Goal: Information Seeking & Learning: Check status

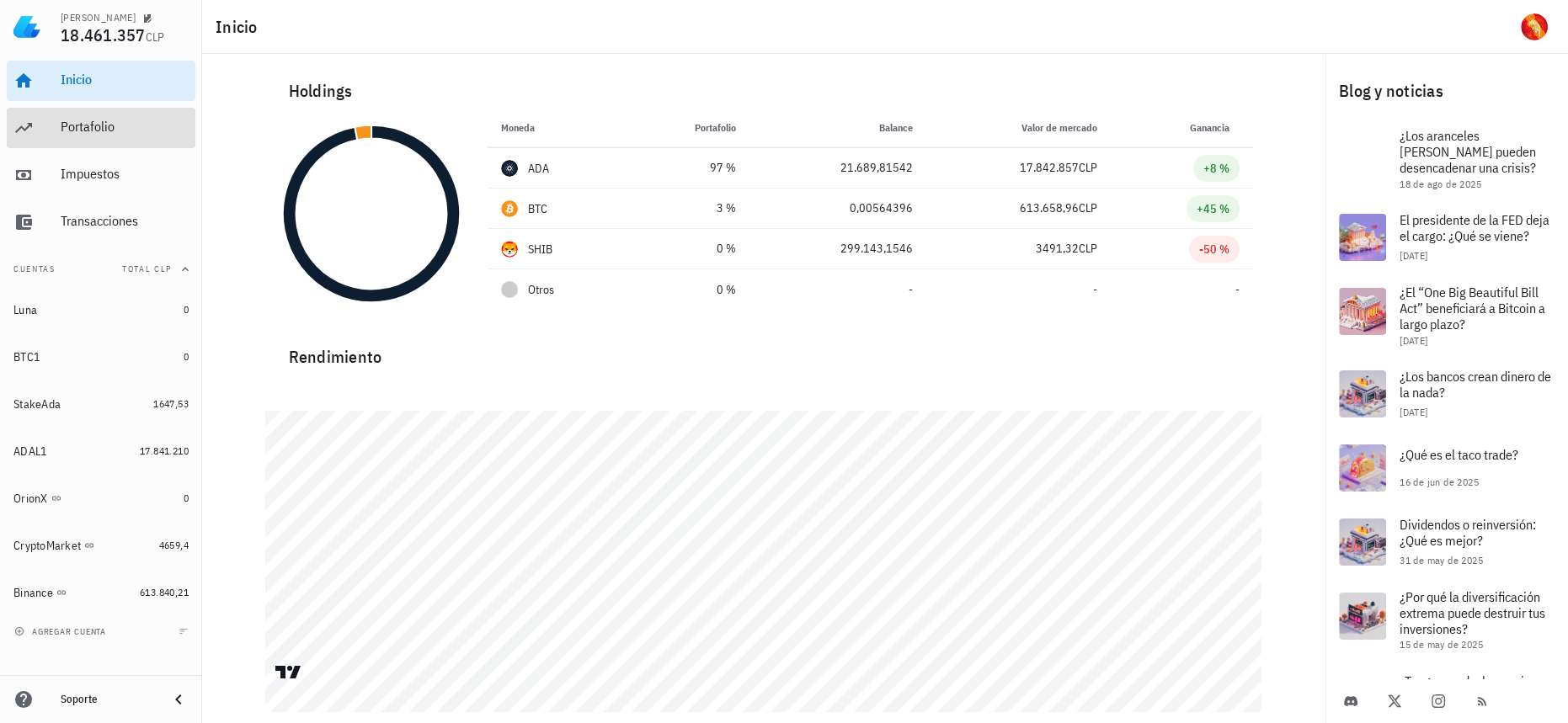
click at [114, 137] on div "Portafolio" at bounding box center [124, 127] width 128 height 38
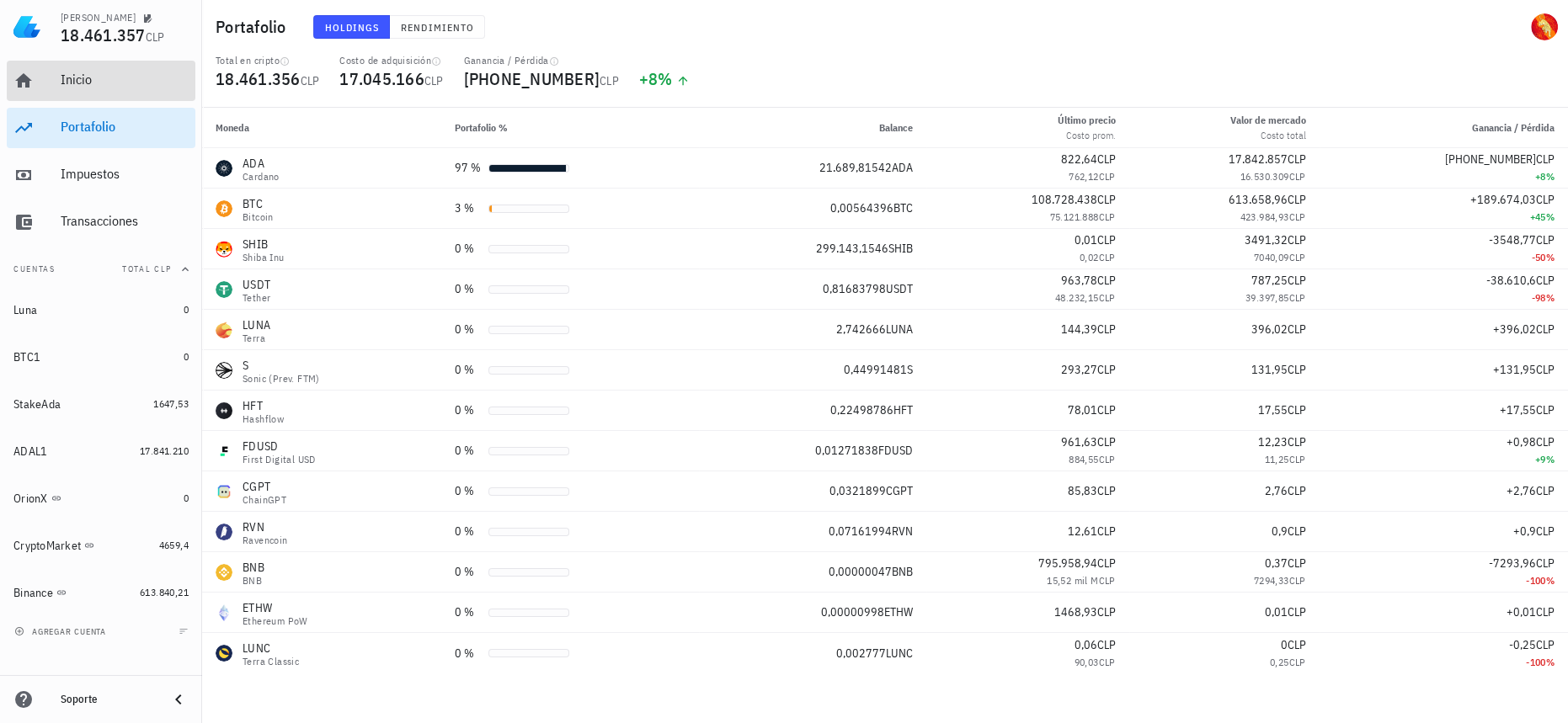
click at [131, 85] on div "Inicio" at bounding box center [124, 79] width 128 height 16
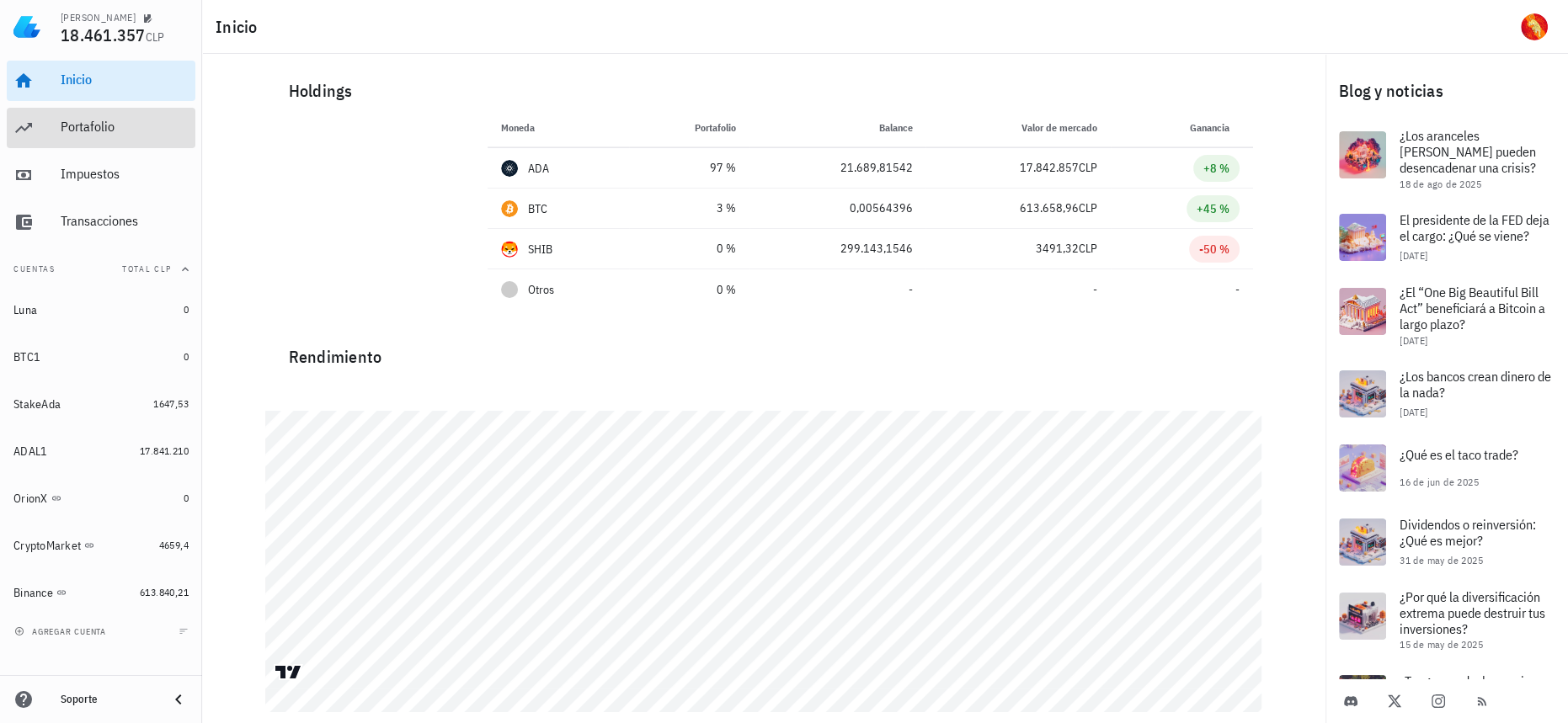
click at [118, 130] on div "Portafolio" at bounding box center [124, 126] width 128 height 16
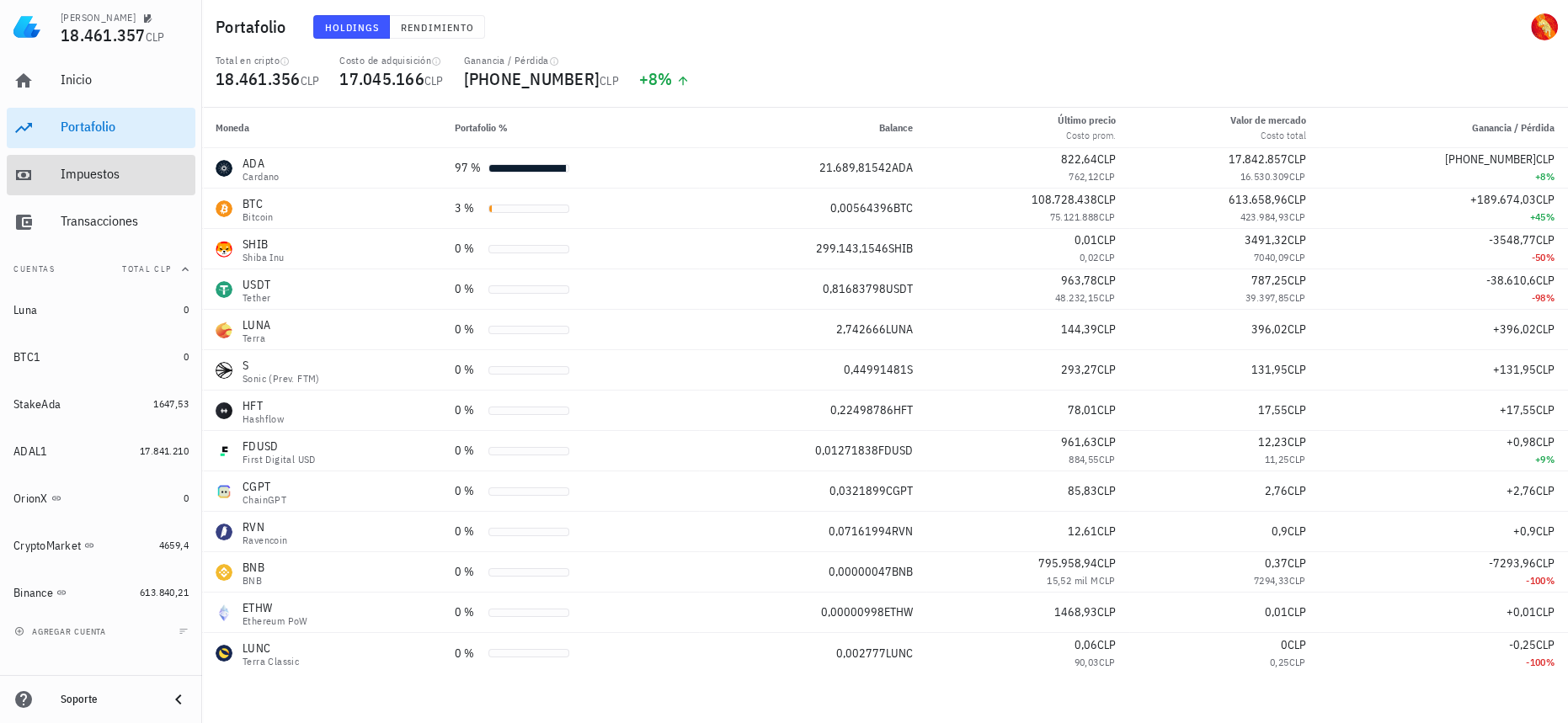
click at [101, 165] on div "Impuestos" at bounding box center [124, 175] width 128 height 38
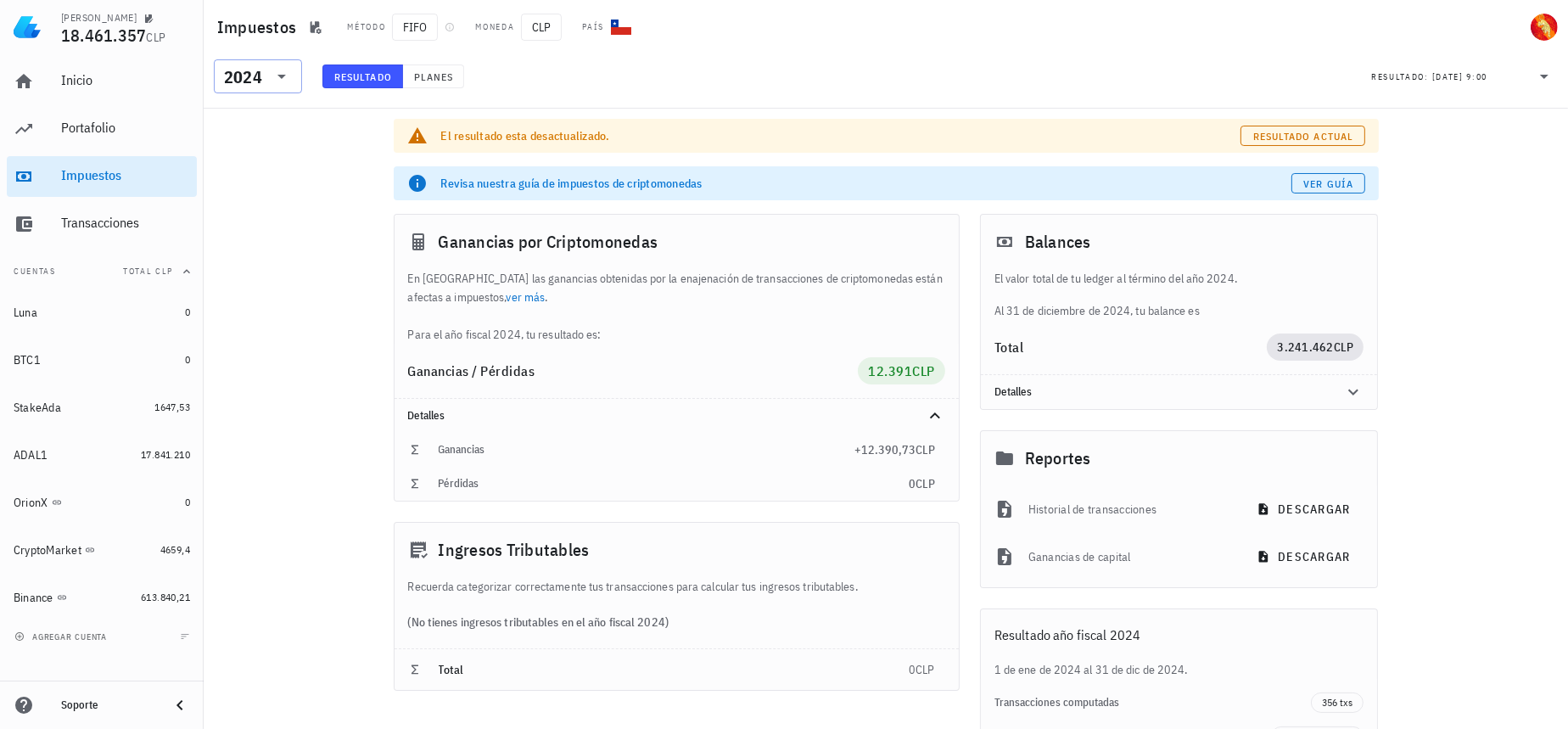
click at [252, 79] on div "2024" at bounding box center [243, 77] width 38 height 17
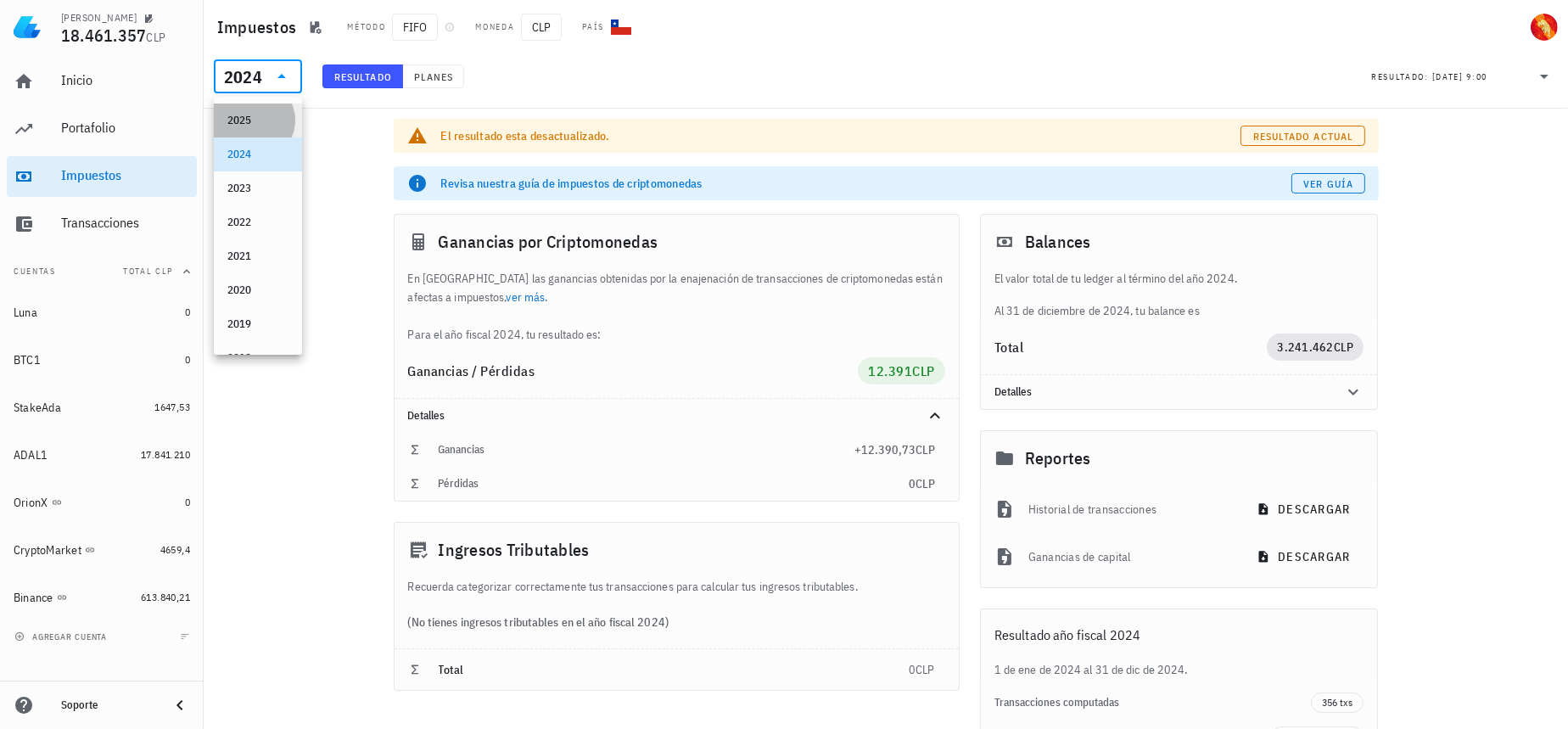
click at [254, 124] on div "2025" at bounding box center [258, 121] width 61 height 13
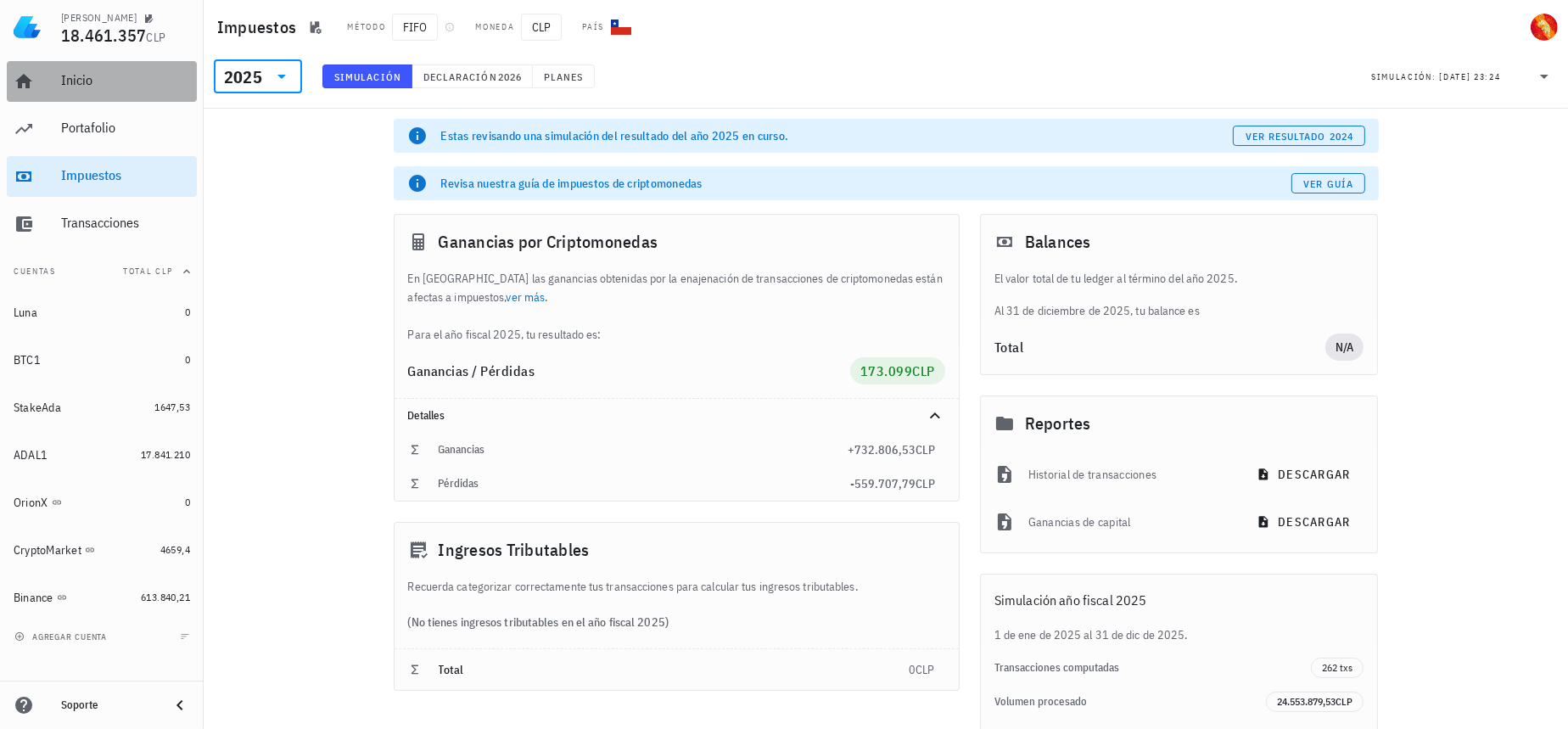
click at [119, 89] on div "Inicio" at bounding box center [125, 81] width 129 height 38
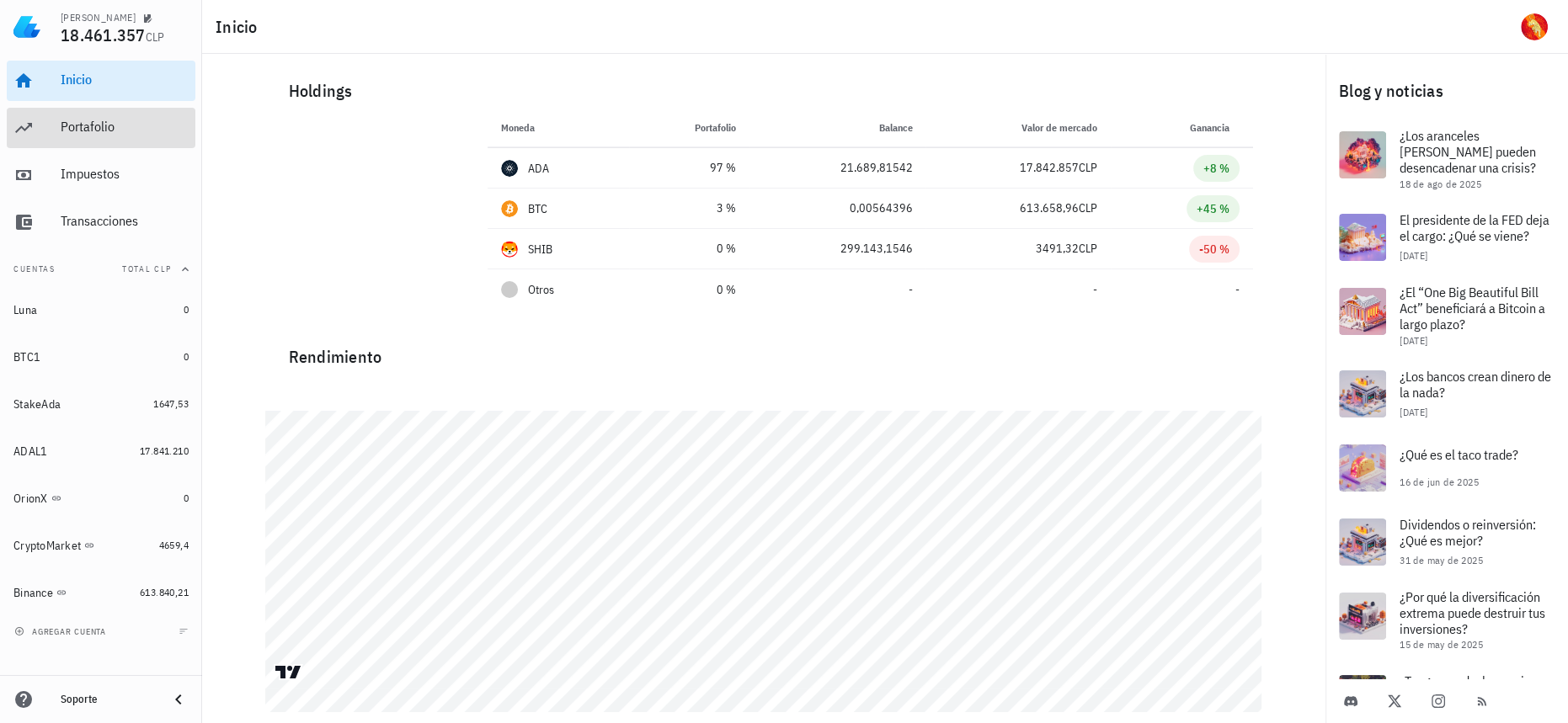
click at [116, 127] on div "Portafolio" at bounding box center [124, 126] width 128 height 16
